Goal: Navigation & Orientation: Find specific page/section

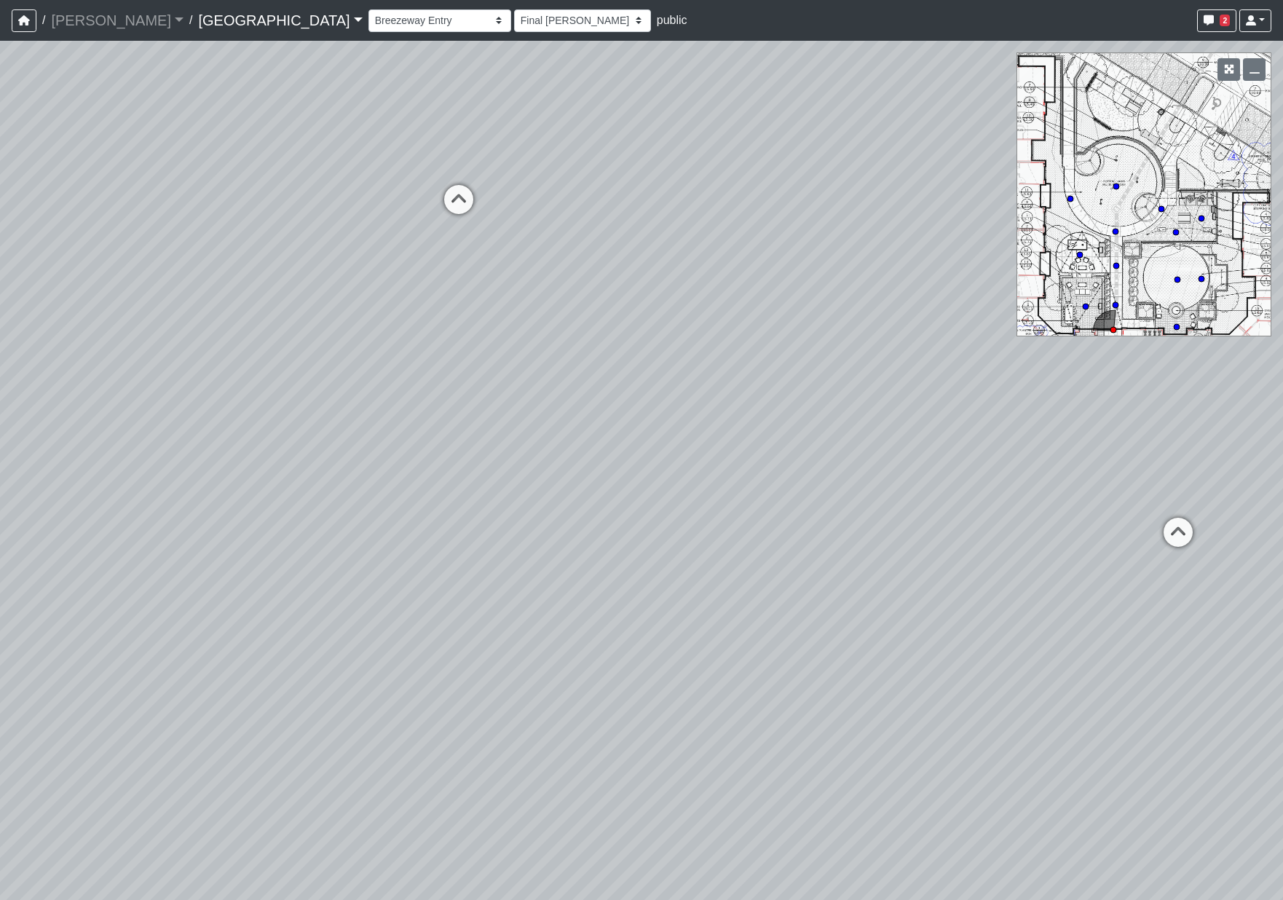
select select "h3ebyGk32eUmSzz99H473o"
click at [1038, 417] on div "Loading... Pool Courtyard Entry 1 Loading... Main Lounge 2 Loading... Pool Cour…" at bounding box center [641, 470] width 1283 height 859
drag, startPoint x: 637, startPoint y: 333, endPoint x: -89, endPoint y: 306, distance: 726.2
click at [0, 306] on html "/ [PERSON_NAME] Loading... / [GEOGRAPHIC_DATA] [GEOGRAPHIC_DATA] Loading... [GE…" at bounding box center [641, 450] width 1283 height 900
click at [557, 414] on icon at bounding box center [567, 433] width 44 height 44
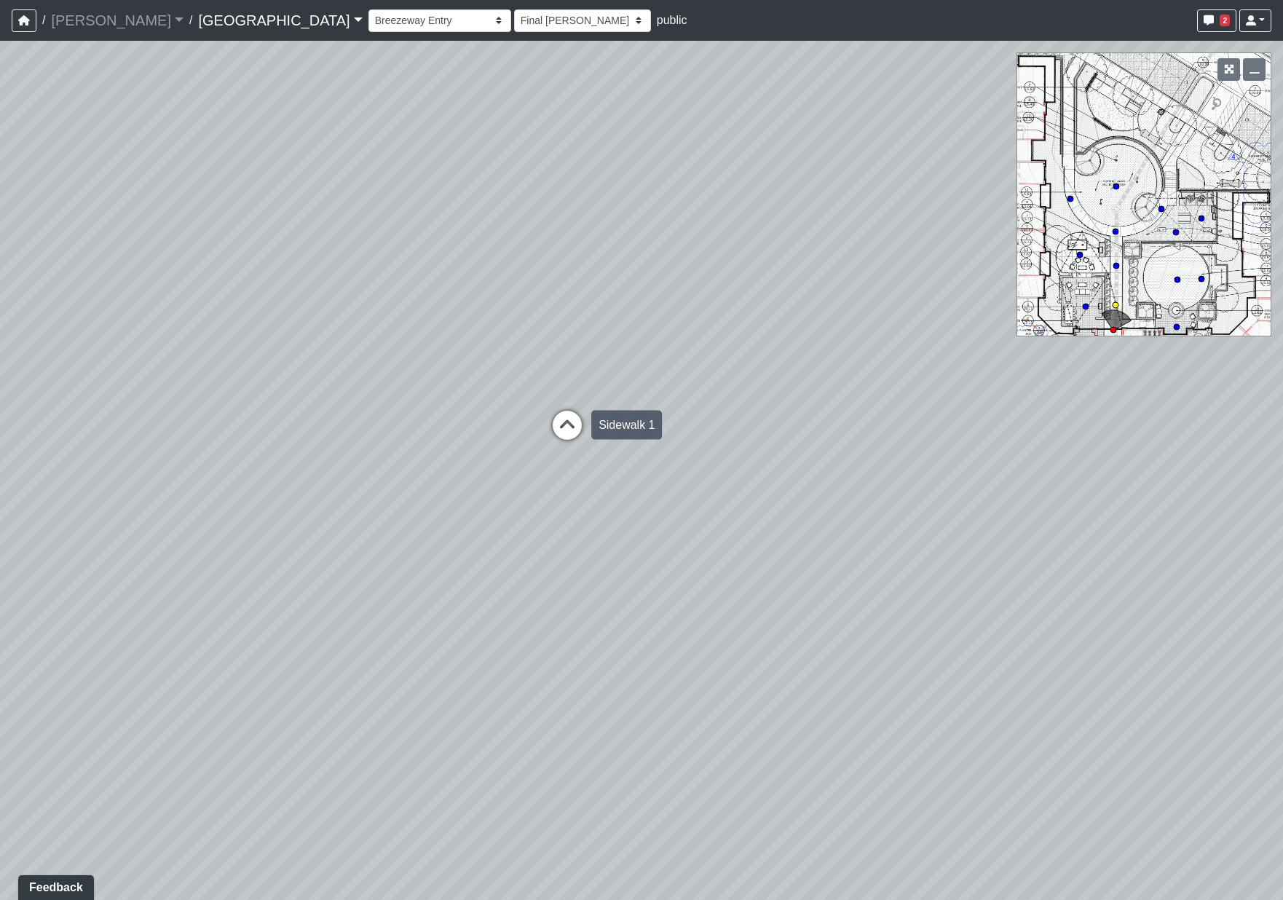
select select "2g74JqUAVunN4W4RDEJZSB"
select select "h3ebyGk32eUmSzz99H473o"
click at [497, 358] on icon at bounding box center [514, 370] width 44 height 44
select select "aKnx4LbkW4vTTeN38Co3z9"
select select "h3ebyGk32eUmSzz99H473o"
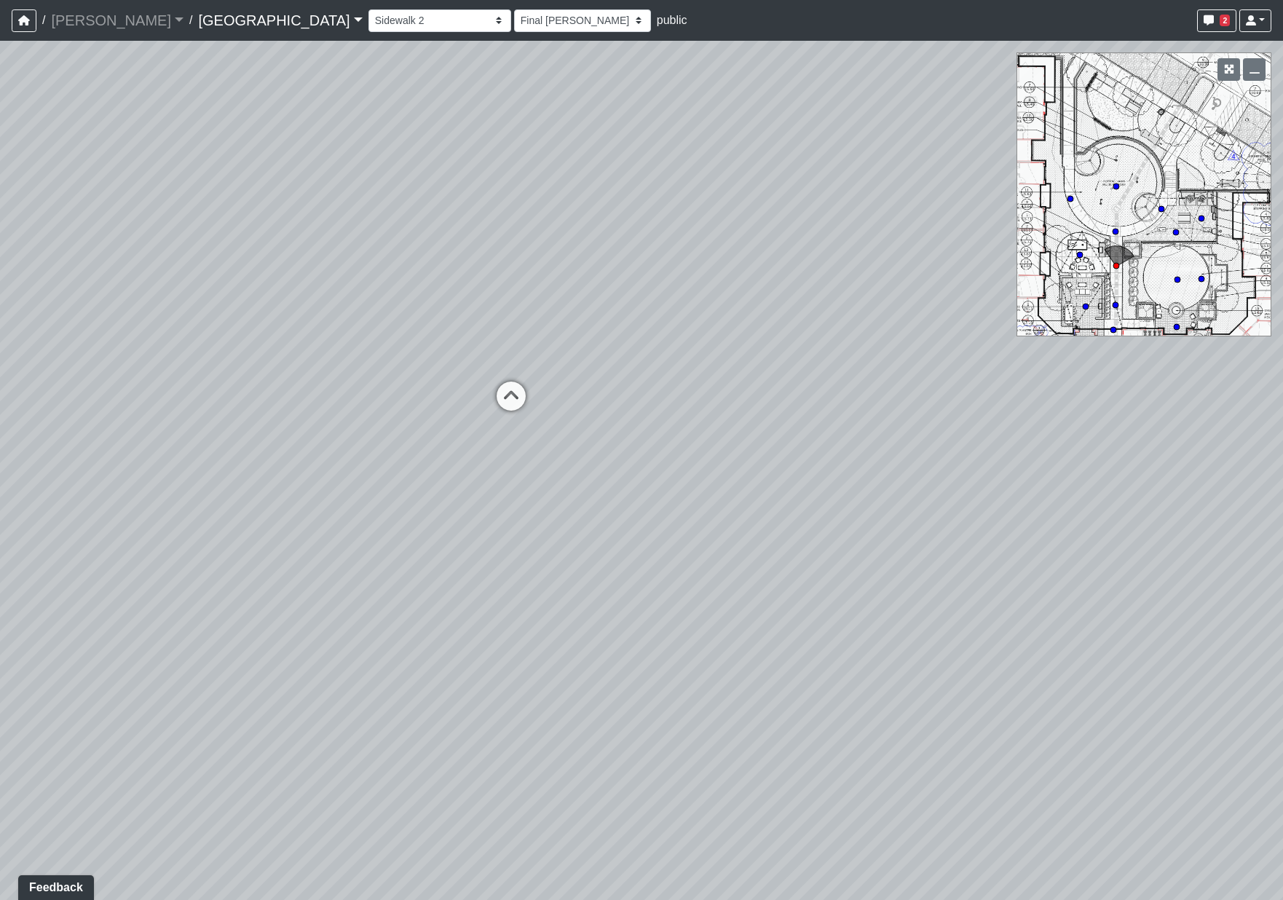
drag, startPoint x: 234, startPoint y: 272, endPoint x: 1240, endPoint y: 368, distance: 1010.5
click at [1240, 368] on div "Loading... Pool Courtyard Entry 1 Loading... Main Lounge 2 Loading... Pool Cour…" at bounding box center [641, 470] width 1283 height 859
drag, startPoint x: 1009, startPoint y: 400, endPoint x: 288, endPoint y: 204, distance: 747.6
click at [272, 205] on div "Loading... Pool Courtyard Entry 1 Loading... Main Lounge 2 Loading... Pool Cour…" at bounding box center [641, 470] width 1283 height 859
drag, startPoint x: 725, startPoint y: 200, endPoint x: 715, endPoint y: 536, distance: 335.7
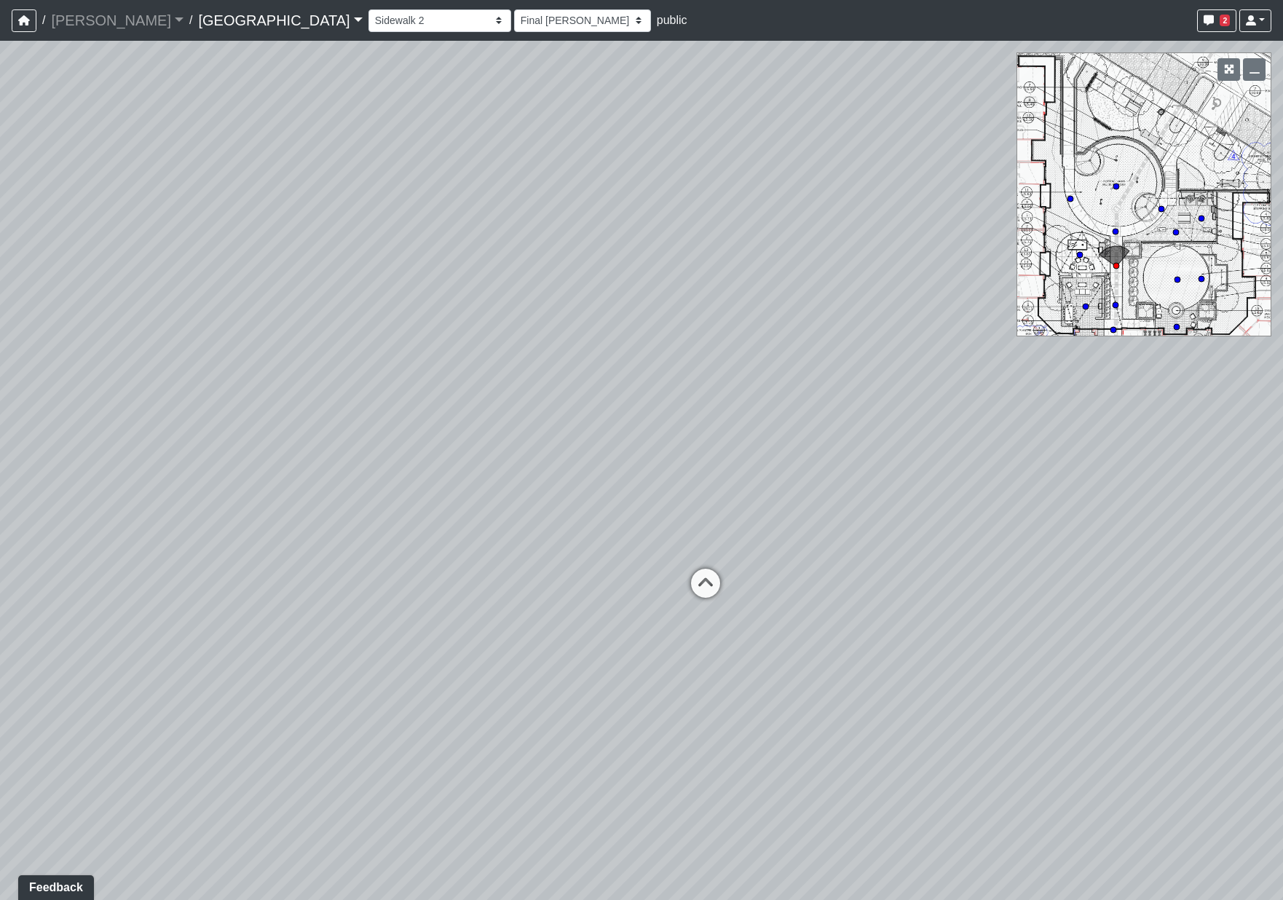
click at [715, 536] on div "Loading... Pool Courtyard Entry 1 Loading... Main Lounge 2 Loading... Pool Cour…" at bounding box center [641, 470] width 1283 height 859
drag, startPoint x: 699, startPoint y: 595, endPoint x: 669, endPoint y: 488, distance: 111.8
click at [669, 488] on div "Loading... Pool Courtyard Entry 1 Loading... Main Lounge 2 Loading... Pool Cour…" at bounding box center [641, 470] width 1283 height 859
click at [684, 571] on icon at bounding box center [705, 593] width 44 height 44
select select "h2Ljgq5k7pVKEairBLeMDA"
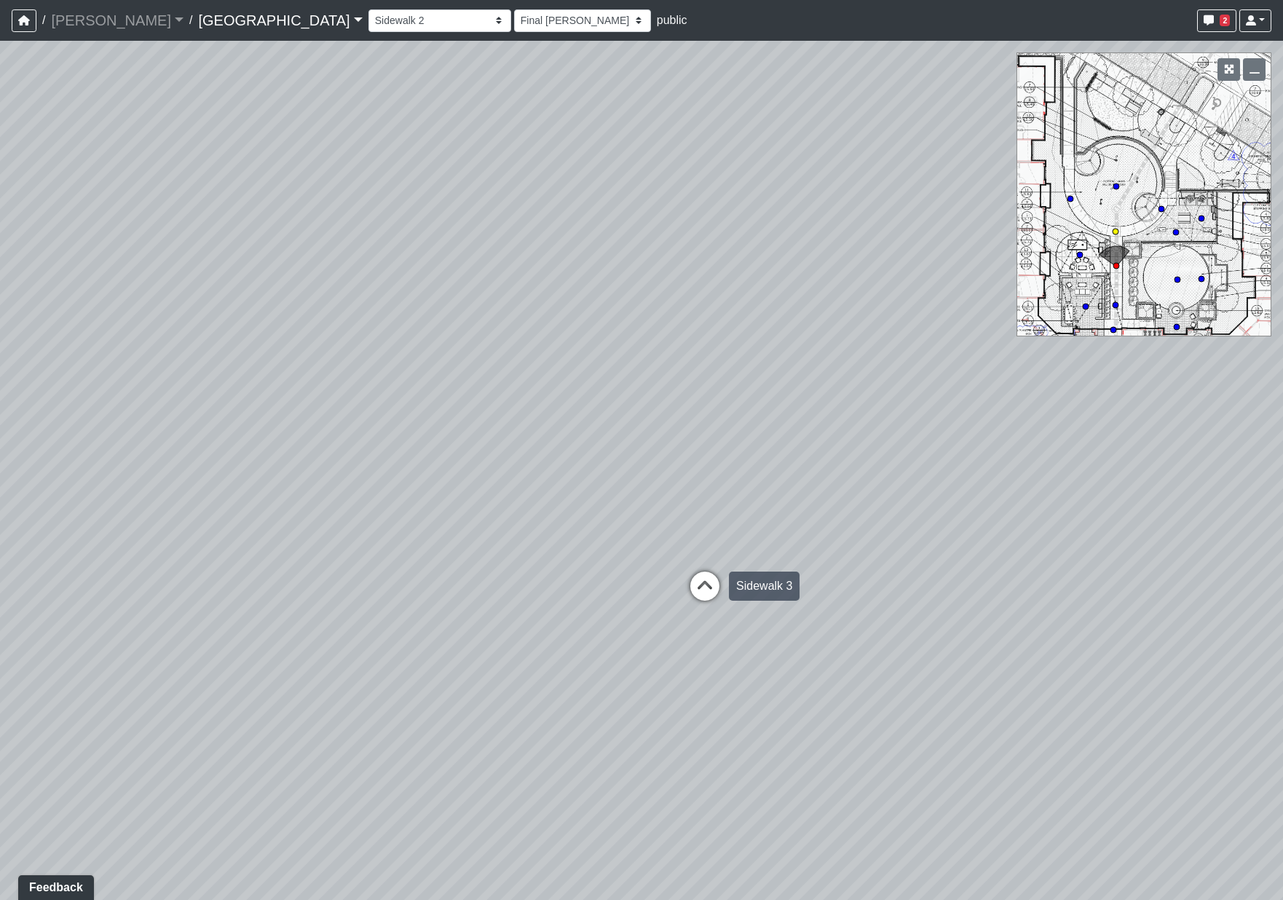
select select "h3ebyGk32eUmSzz99H473o"
